Goal: Information Seeking & Learning: Find specific fact

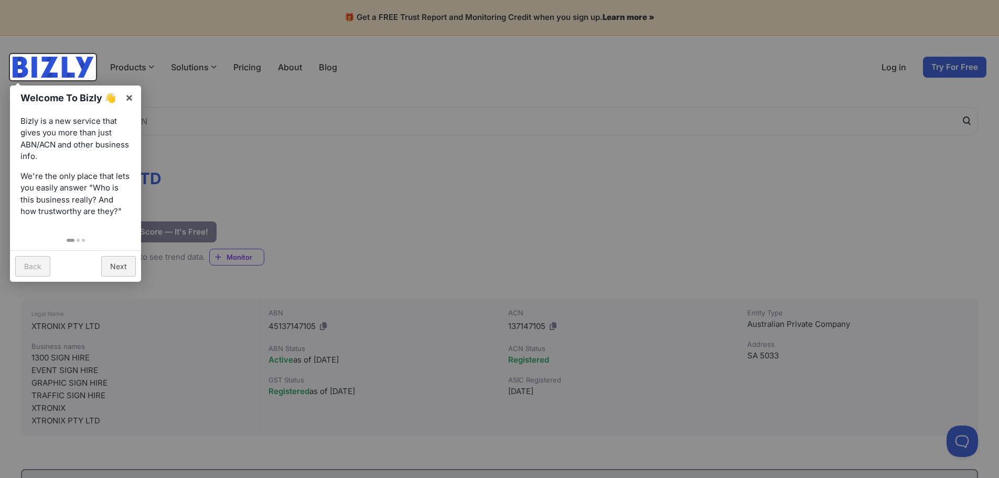
click at [394, 213] on div at bounding box center [499, 239] width 999 height 478
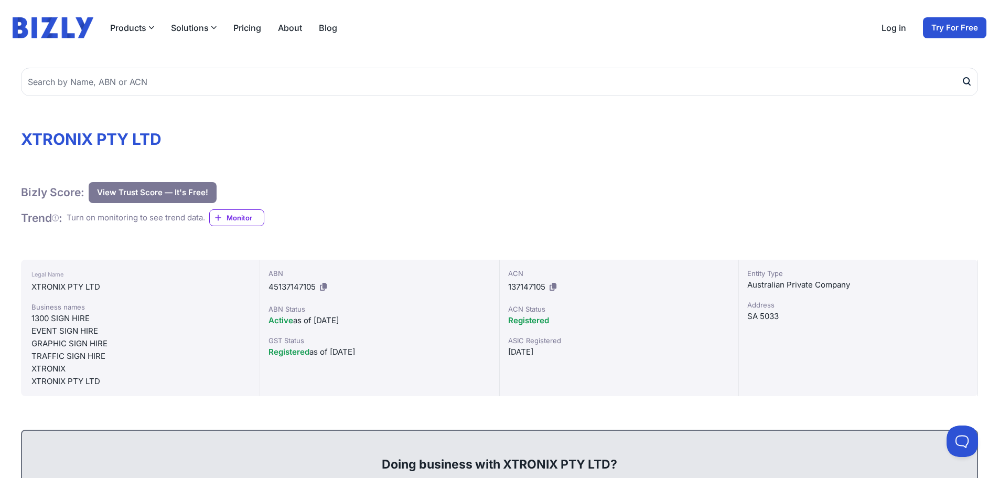
scroll to position [52, 0]
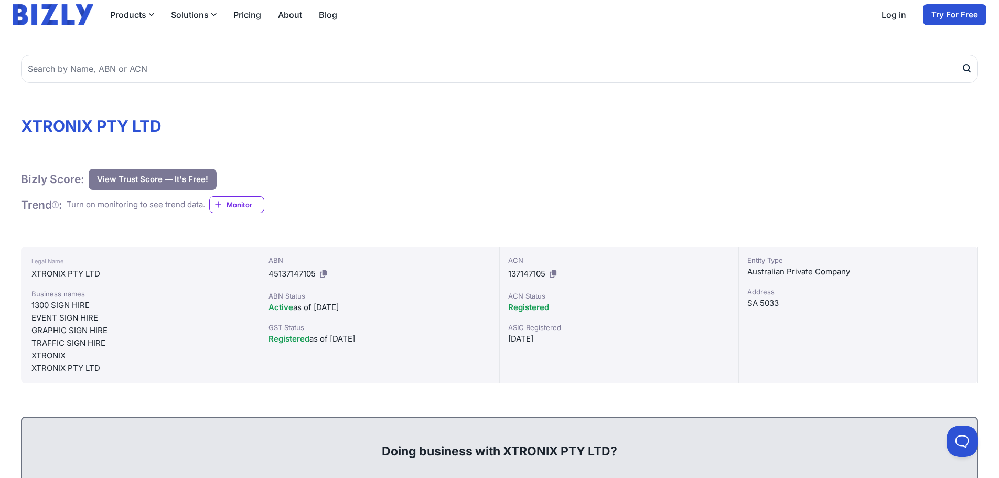
drag, startPoint x: 294, startPoint y: 309, endPoint x: 379, endPoint y: 307, distance: 85.0
click at [379, 307] on div "Active as of [DATE]" at bounding box center [379, 307] width 222 height 13
drag, startPoint x: 307, startPoint y: 341, endPoint x: 407, endPoint y: 340, distance: 100.7
click at [407, 340] on div "Registered as of [DATE]" at bounding box center [379, 338] width 222 height 13
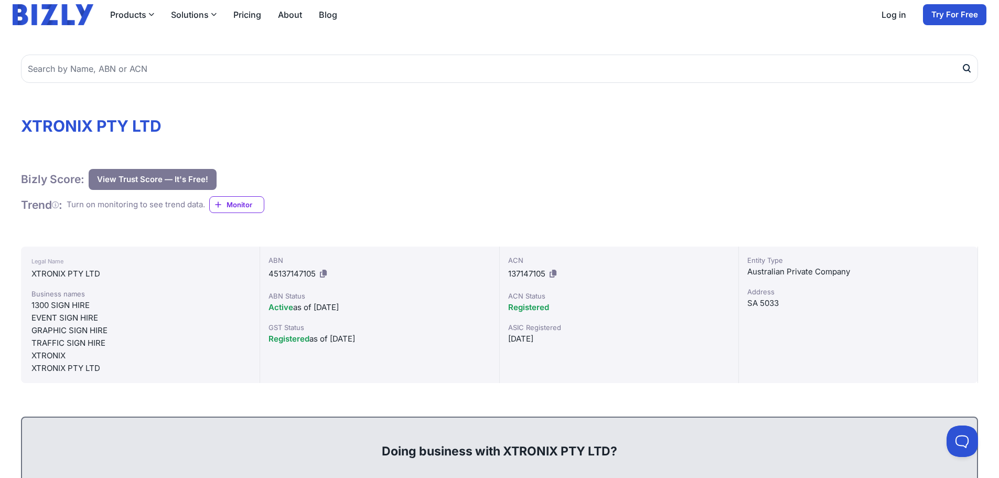
click at [407, 340] on div "Registered as of [DATE]" at bounding box center [379, 338] width 222 height 13
drag, startPoint x: 514, startPoint y: 338, endPoint x: 565, endPoint y: 339, distance: 51.4
click at [565, 339] on div "[DATE]" at bounding box center [619, 338] width 222 height 13
click at [550, 274] on button at bounding box center [552, 273] width 11 height 17
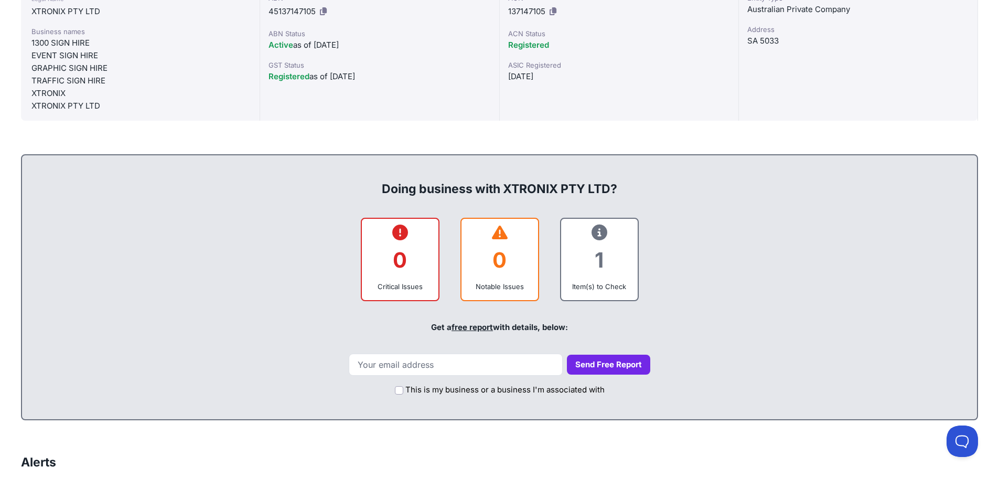
scroll to position [105, 0]
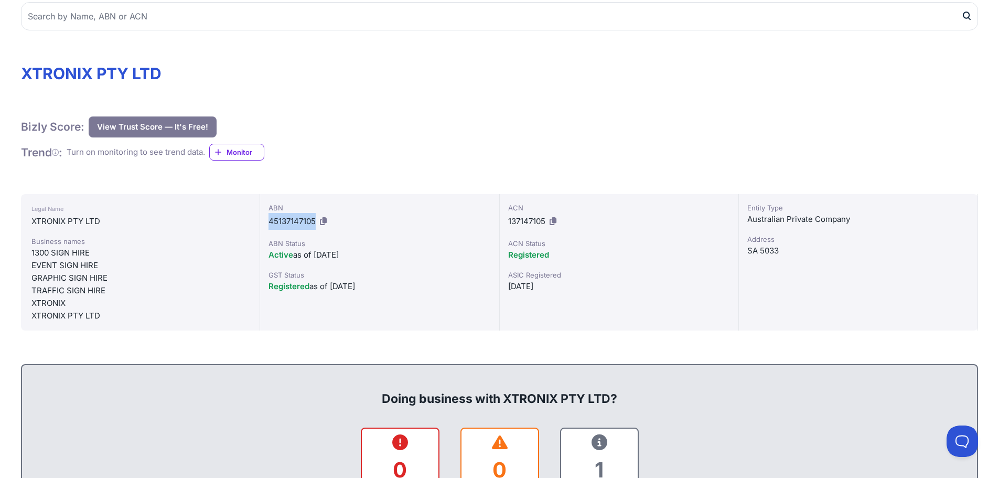
drag, startPoint x: 266, startPoint y: 224, endPoint x: 315, endPoint y: 223, distance: 48.3
click at [315, 223] on div "ABN 45137147105 ABN Status Active as of [DATE] GST Status Registered as of [DAT…" at bounding box center [379, 262] width 239 height 136
drag, startPoint x: 31, startPoint y: 266, endPoint x: 40, endPoint y: 266, distance: 8.9
click at [40, 266] on div "EVENT SIGN HIRE" at bounding box center [140, 265] width 218 height 13
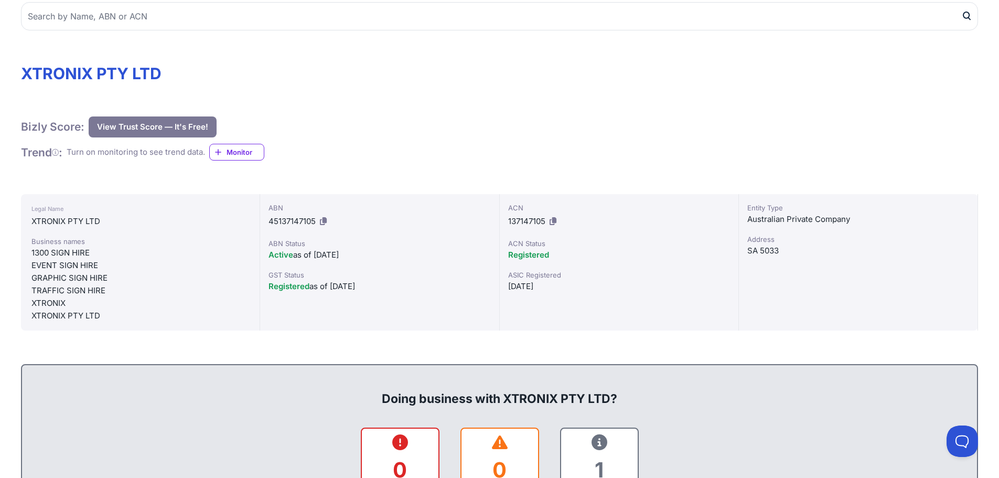
click at [193, 249] on div "1300 SIGN HIRE" at bounding box center [140, 252] width 218 height 13
